Goal: Task Accomplishment & Management: Manage account settings

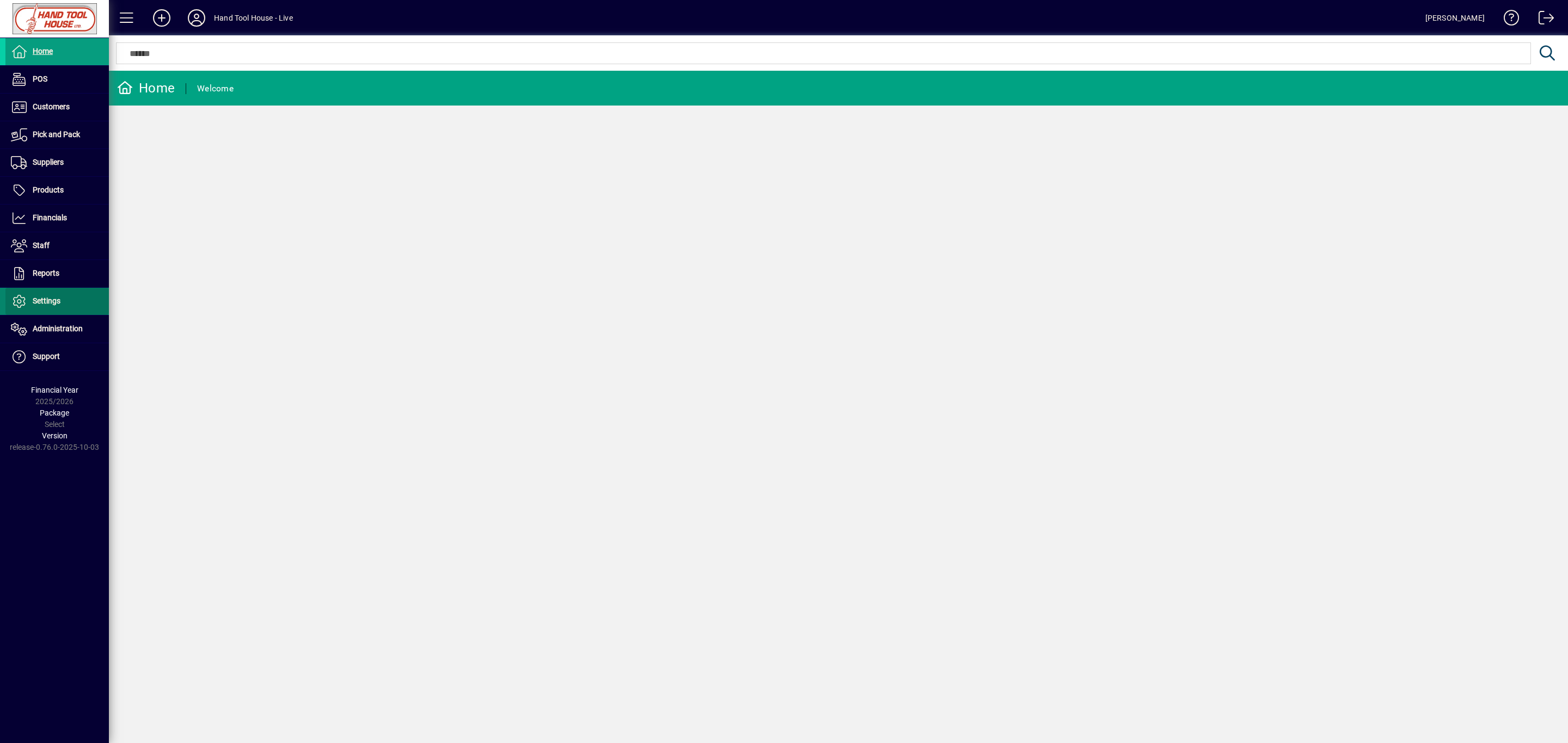
click at [57, 308] on span "Settings" at bounding box center [33, 302] width 55 height 13
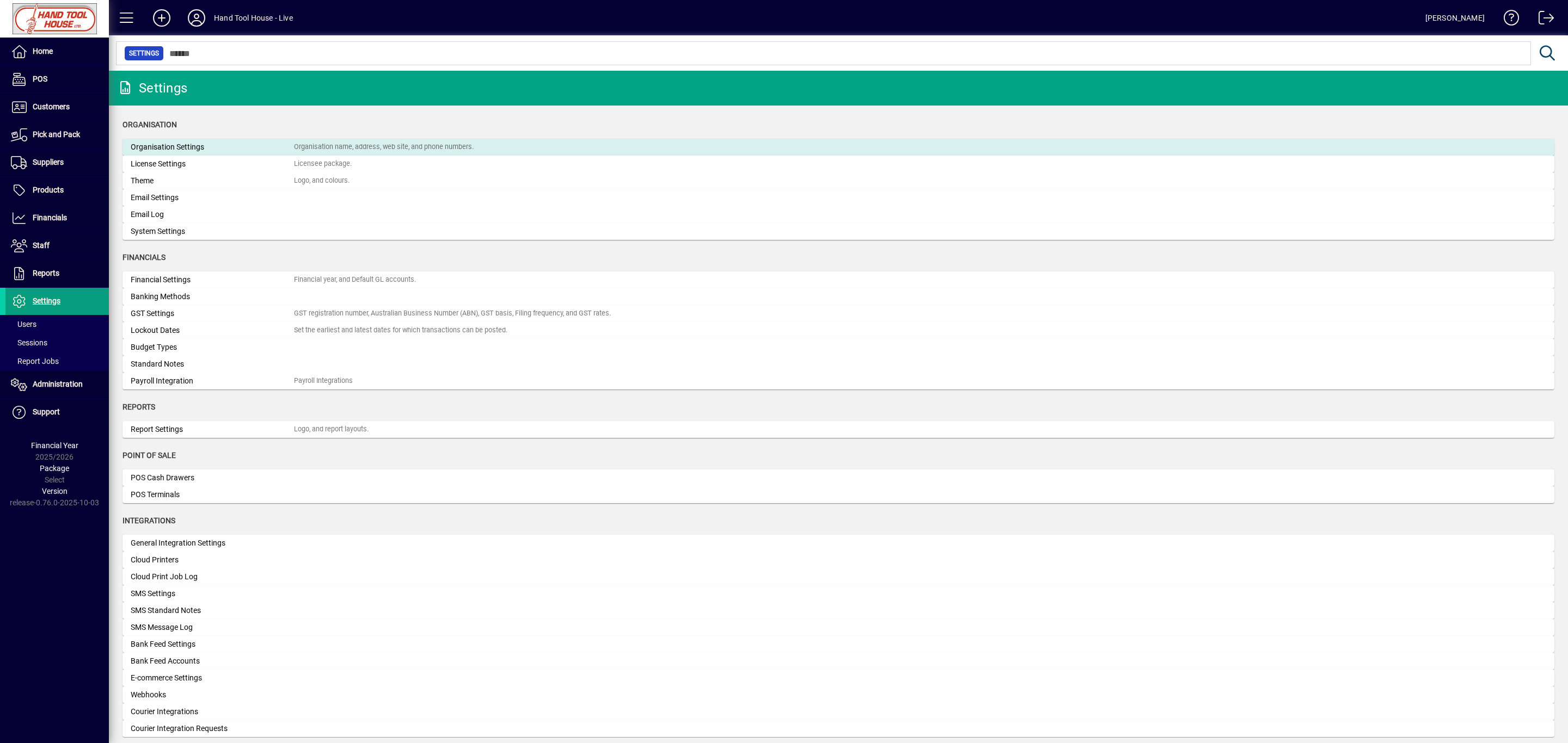
click at [163, 145] on div "Organisation Settings" at bounding box center [212, 147] width 163 height 11
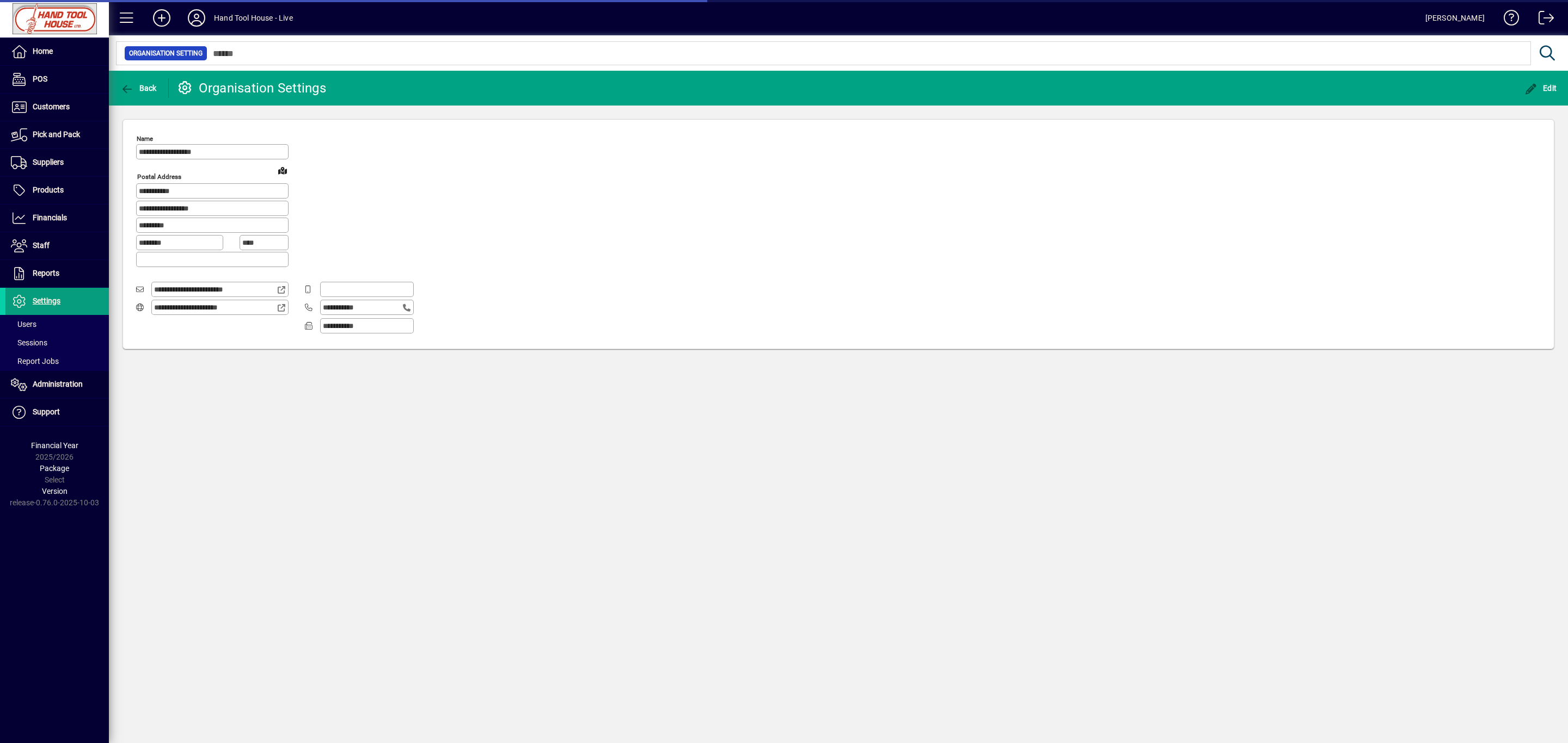
type input "**********"
click at [131, 84] on icon "button" at bounding box center [127, 89] width 13 height 11
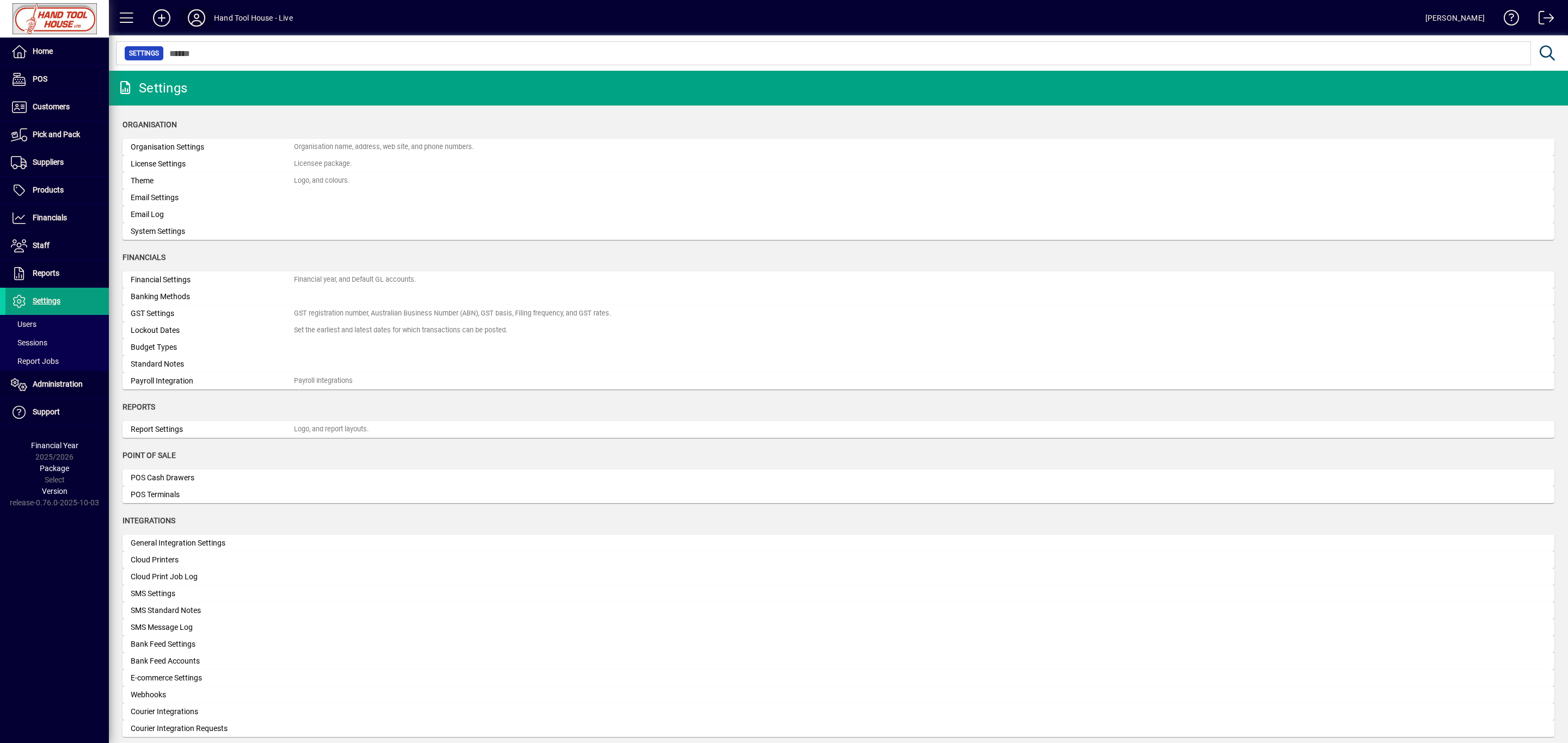
click at [200, 14] on icon at bounding box center [196, 18] width 22 height 17
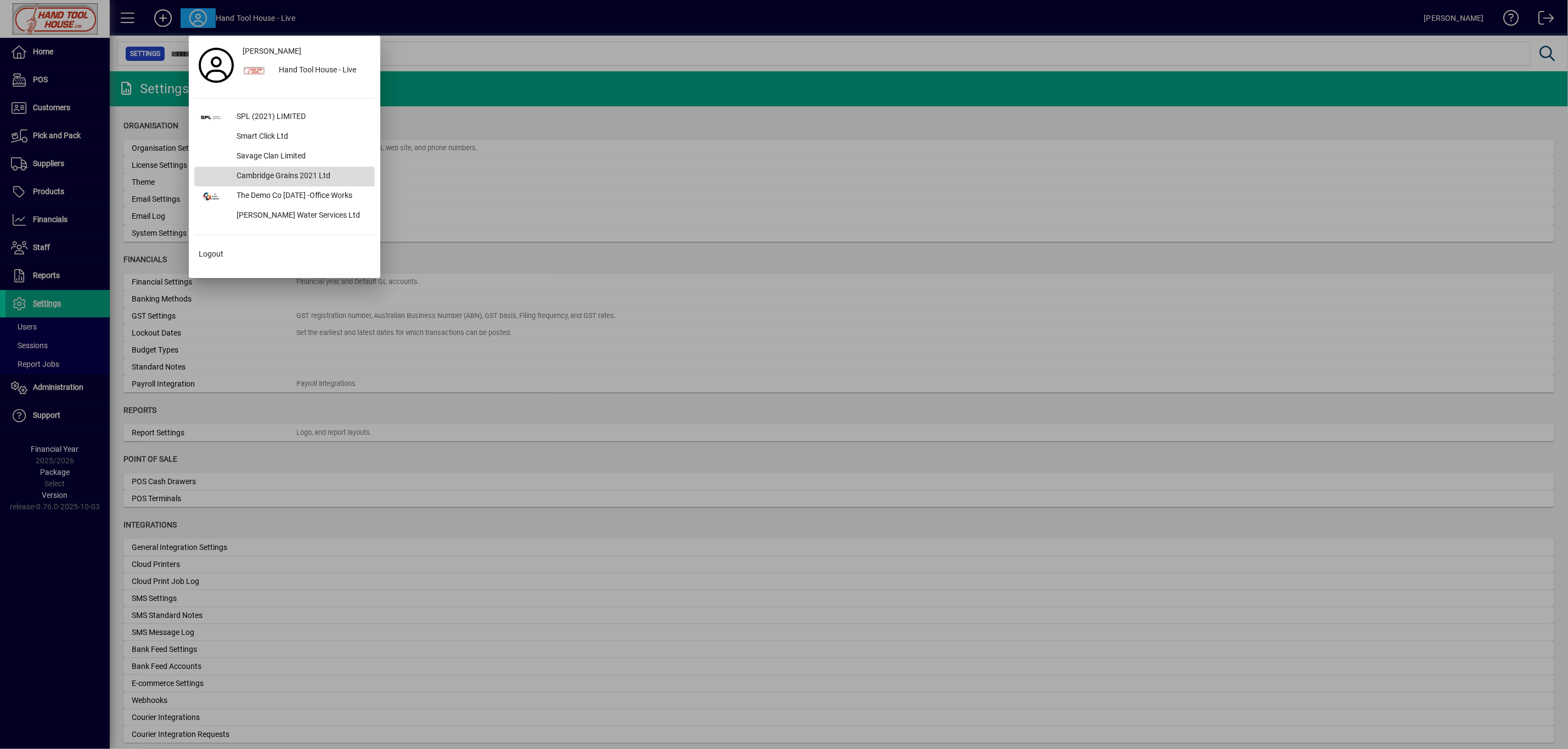
click at [277, 172] on div "Cambridge Grains 2021 Ltd" at bounding box center [301, 176] width 147 height 20
